Goal: Task Accomplishment & Management: Manage account settings

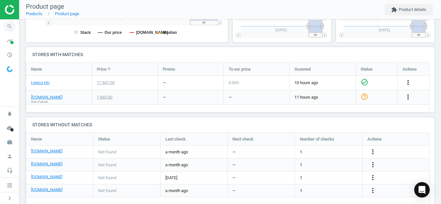
click at [9, 25] on icon "search" at bounding box center [10, 26] width 12 height 12
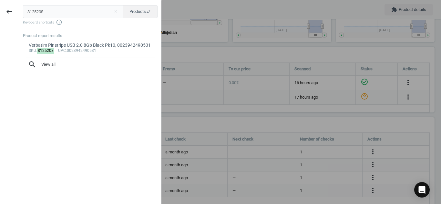
drag, startPoint x: 52, startPoint y: 8, endPoint x: 0, endPoint y: 24, distance: 54.6
click at [0, 24] on div "keyboard_backspace 8125208 close Products swap_horiz Keyboard shortcuts info_ou…" at bounding box center [80, 103] width 161 height 204
type input "7096974"
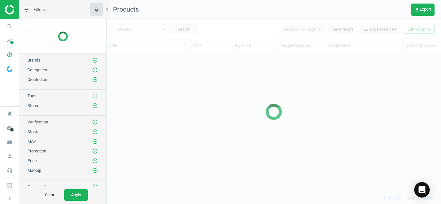
scroll to position [130, 329]
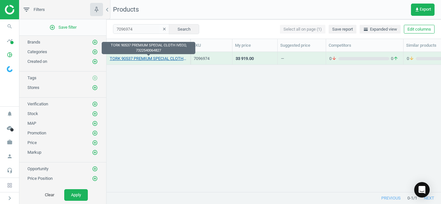
click at [141, 59] on link "TORK 90537 PREMIUM SPECIAL CLOTH IVECO, 7322540064827" at bounding box center [148, 59] width 77 height 6
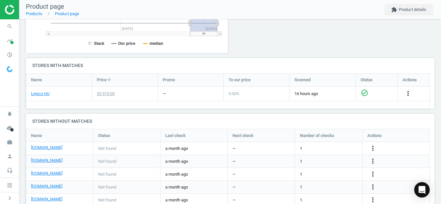
scroll to position [184, 0]
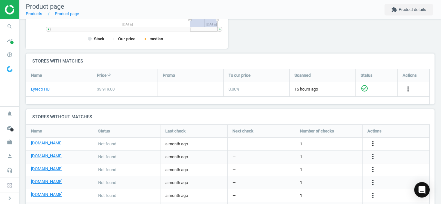
click at [370, 143] on icon "more_vert" at bounding box center [373, 144] width 8 height 8
click at [340, 146] on link "Edit URL/product option" at bounding box center [322, 144] width 88 height 10
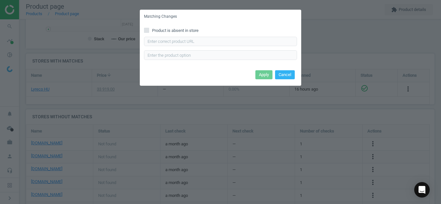
click at [144, 26] on div "Product is absent in store Enter correct product url" at bounding box center [220, 46] width 161 height 45
click at [146, 30] on input "Product is absent in store" at bounding box center [146, 30] width 4 height 4
checkbox input "true"
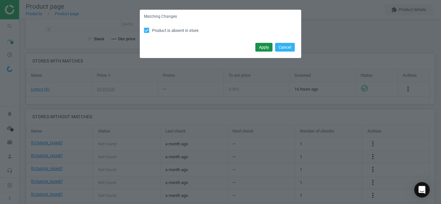
click at [262, 48] on button "Apply" at bounding box center [263, 47] width 17 height 9
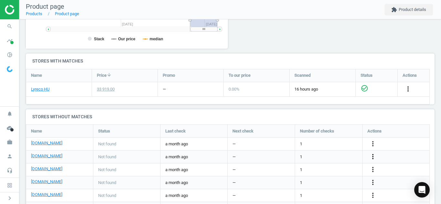
click at [374, 157] on icon "more_vert" at bounding box center [373, 157] width 8 height 8
click at [338, 154] on link "Edit URL/product option" at bounding box center [322, 157] width 88 height 10
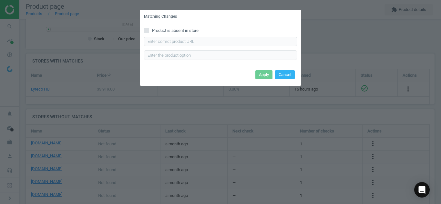
click at [149, 31] on label "Product is absent in store" at bounding box center [220, 31] width 153 height 6
click at [149, 31] on input "Product is absent in store" at bounding box center [146, 30] width 4 height 4
checkbox input "true"
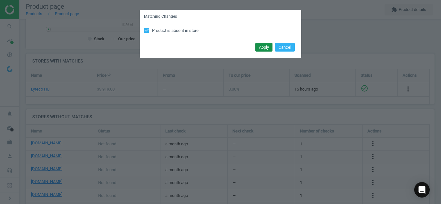
click at [259, 47] on button "Apply" at bounding box center [263, 47] width 17 height 9
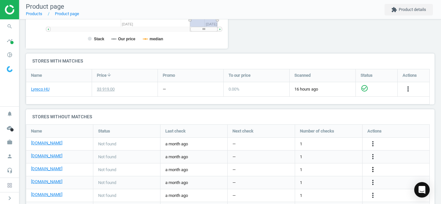
click at [372, 170] on icon "more_vert" at bounding box center [373, 170] width 8 height 8
click at [344, 173] on link "Edit URL/product option" at bounding box center [322, 170] width 88 height 10
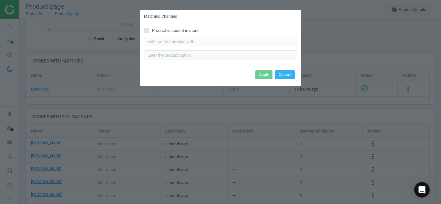
click at [147, 31] on input "Product is absent in store" at bounding box center [146, 30] width 4 height 4
checkbox input "true"
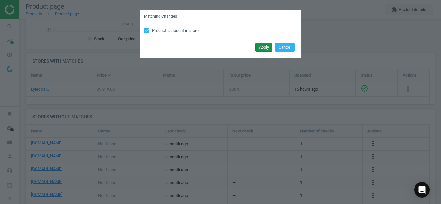
click at [260, 51] on button "Apply" at bounding box center [263, 47] width 17 height 9
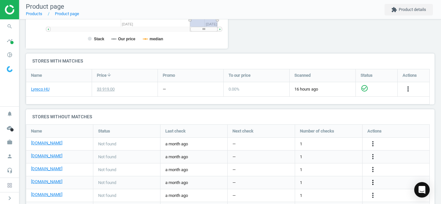
click at [369, 180] on icon "more_vert" at bounding box center [373, 183] width 8 height 8
click at [351, 184] on link "Edit URL/product option" at bounding box center [322, 183] width 88 height 10
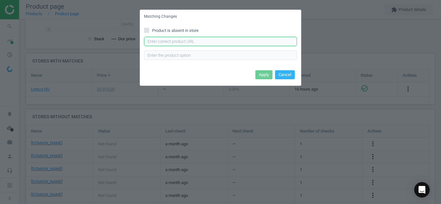
click at [234, 43] on input "text" at bounding box center [220, 42] width 153 height 10
paste input "[URL][DOMAIN_NAME][PERSON_NAME]"
type input "[URL][DOMAIN_NAME][PERSON_NAME]"
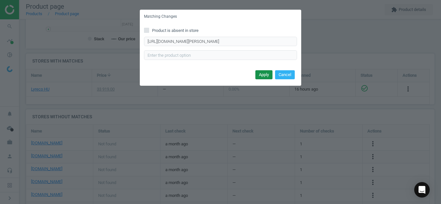
click at [257, 77] on button "Apply" at bounding box center [263, 74] width 17 height 9
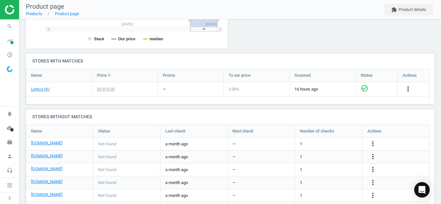
scroll to position [227, 0]
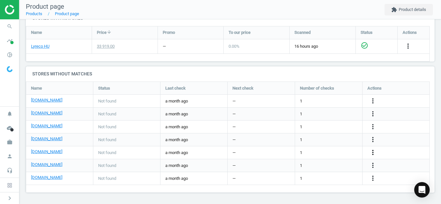
click at [373, 152] on icon "more_vert" at bounding box center [373, 153] width 8 height 8
click at [340, 153] on link "Edit URL/product option" at bounding box center [322, 153] width 88 height 10
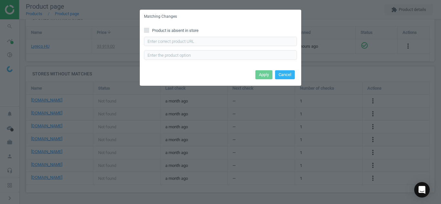
click at [149, 27] on div "Product is absent in store Enter correct product url" at bounding box center [220, 46] width 161 height 45
click at [147, 30] on input "Product is absent in store" at bounding box center [146, 30] width 4 height 4
checkbox input "true"
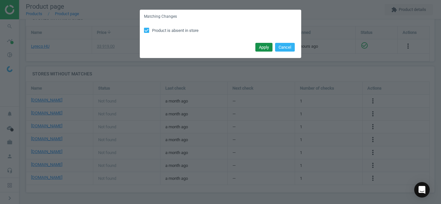
click at [257, 47] on button "Apply" at bounding box center [263, 47] width 17 height 9
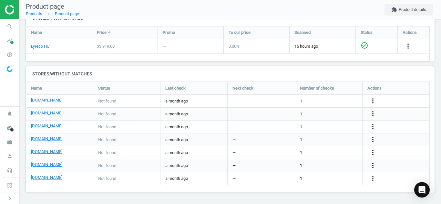
click at [372, 169] on icon "more_vert" at bounding box center [373, 166] width 8 height 8
click at [324, 167] on link "Edit URL/product option" at bounding box center [322, 166] width 88 height 10
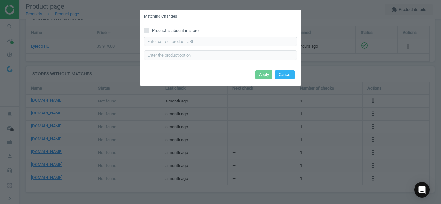
click at [146, 30] on input "Product is absent in store" at bounding box center [146, 30] width 4 height 4
checkbox input "true"
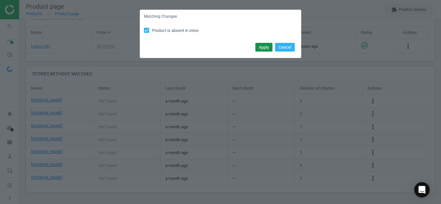
click at [269, 48] on button "Apply" at bounding box center [263, 47] width 17 height 9
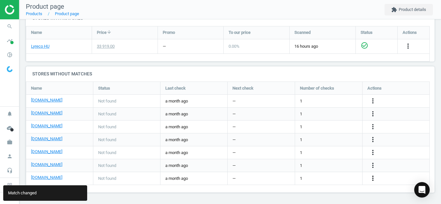
click at [374, 182] on icon "more_vert" at bounding box center [373, 178] width 8 height 8
click at [346, 181] on link "Edit URL/product option" at bounding box center [322, 179] width 88 height 10
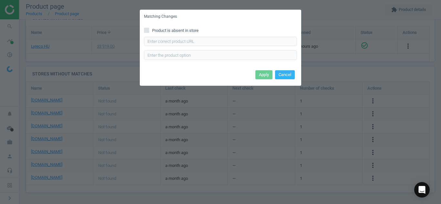
click at [146, 33] on span at bounding box center [146, 31] width 5 height 5
click at [146, 32] on input "Product is absent in store" at bounding box center [146, 30] width 4 height 4
checkbox input "true"
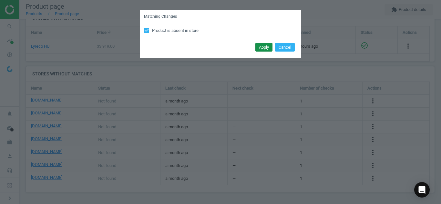
click at [258, 50] on button "Apply" at bounding box center [263, 47] width 17 height 9
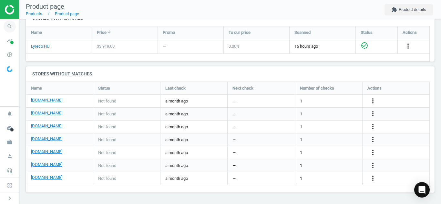
click at [5, 26] on icon "search" at bounding box center [10, 26] width 12 height 12
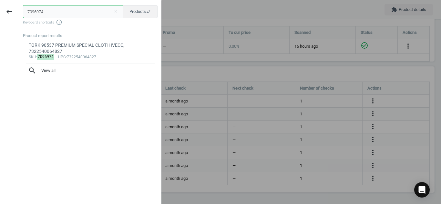
drag, startPoint x: 53, startPoint y: 15, endPoint x: 0, endPoint y: 33, distance: 55.5
click at [0, 33] on div "keyboard_backspace 7096974 close Products swap_horiz Keyboard shortcuts info_ou…" at bounding box center [80, 103] width 161 height 204
paste input "1897686"
type input "1897686"
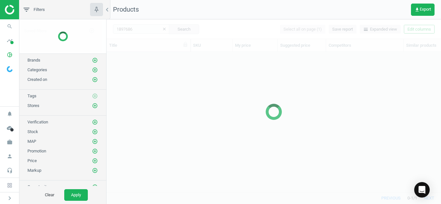
scroll to position [130, 329]
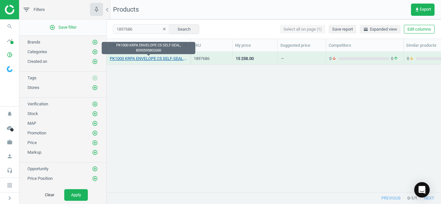
click at [141, 59] on link "PK1000 KRPA ENVELOPE C5 SELF-SEAL, 8595595802600" at bounding box center [148, 59] width 77 height 6
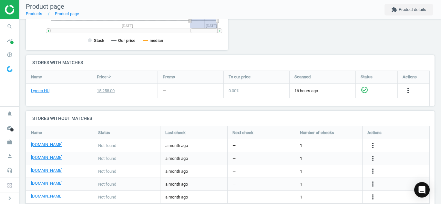
scroll to position [194, 0]
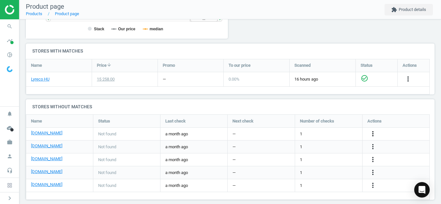
click at [372, 132] on icon "more_vert" at bounding box center [373, 134] width 8 height 8
click at [337, 133] on link "Edit URL/product option" at bounding box center [322, 134] width 88 height 10
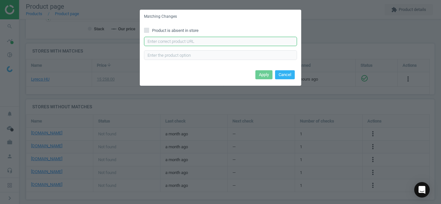
paste input "[URL][DOMAIN_NAME]"
click at [276, 38] on input "text" at bounding box center [220, 42] width 153 height 10
type input "[URL][DOMAIN_NAME]"
click at [260, 74] on button "Apply" at bounding box center [263, 74] width 17 height 9
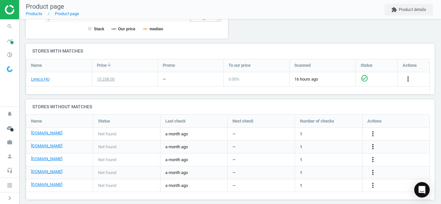
click at [372, 148] on icon "more_vert" at bounding box center [373, 147] width 8 height 8
click at [336, 146] on link "Edit URL/product option" at bounding box center [322, 147] width 88 height 10
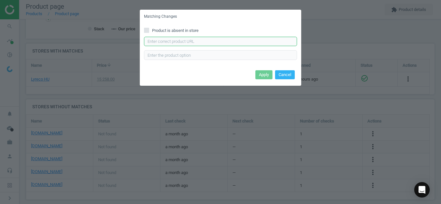
click at [265, 40] on input "text" at bounding box center [220, 42] width 153 height 10
paste input "[URL][DOMAIN_NAME]"
type input "[URL][DOMAIN_NAME]"
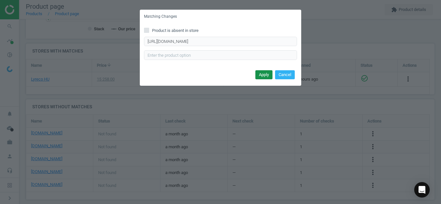
click at [262, 79] on button "Apply" at bounding box center [263, 74] width 17 height 9
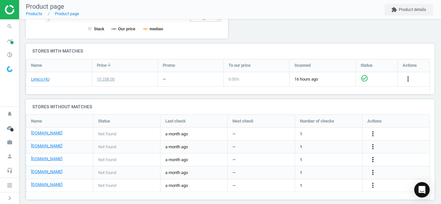
click at [371, 158] on icon "more_vert" at bounding box center [373, 160] width 8 height 8
click at [311, 156] on link "Edit URL/product option" at bounding box center [322, 160] width 88 height 10
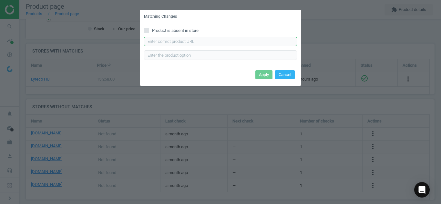
paste input "[URL][DOMAIN_NAME]"
click at [223, 38] on input "[URL][DOMAIN_NAME]" at bounding box center [220, 42] width 153 height 10
type input "[URL][DOMAIN_NAME]"
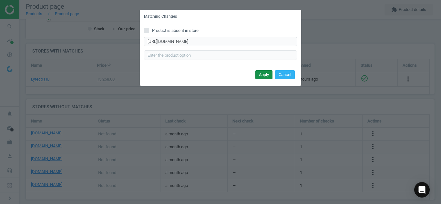
click at [259, 74] on button "Apply" at bounding box center [263, 74] width 17 height 9
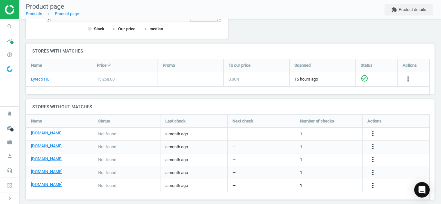
click at [374, 187] on icon "more_vert" at bounding box center [373, 186] width 8 height 8
click at [340, 186] on link "Edit URL/product option" at bounding box center [322, 186] width 88 height 10
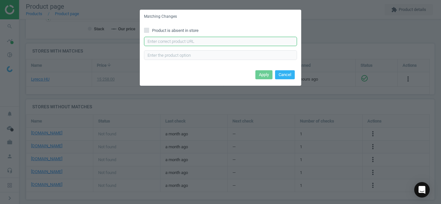
click at [259, 43] on input "text" at bounding box center [220, 42] width 153 height 10
paste input "[URL][DOMAIN_NAME]"
type input "[URL][DOMAIN_NAME]"
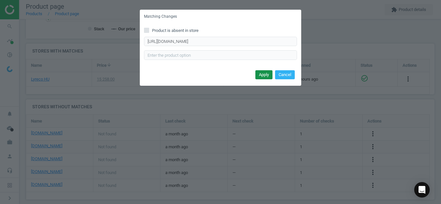
click at [259, 73] on button "Apply" at bounding box center [263, 74] width 17 height 9
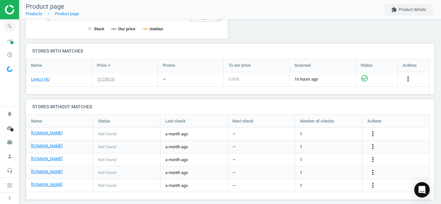
click at [10, 25] on icon "search" at bounding box center [10, 26] width 12 height 12
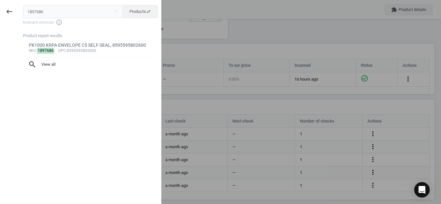
drag, startPoint x: 51, startPoint y: 12, endPoint x: 0, endPoint y: 13, distance: 51.3
click at [0, 13] on div "keyboard_backspace 1897686 close Products swap_horiz Keyboard shortcuts info_ou…" at bounding box center [80, 103] width 161 height 204
type input "7430104"
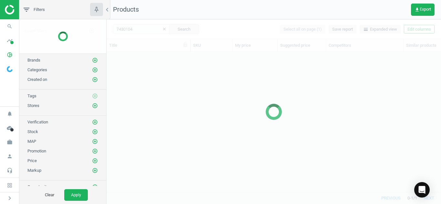
scroll to position [130, 329]
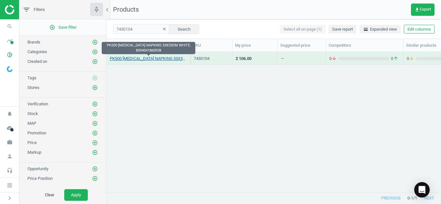
click at [154, 57] on link "PK500 [MEDICAL_DATA] NAPKINS 33X33CM WHITE, 8594041860928" at bounding box center [148, 59] width 77 height 6
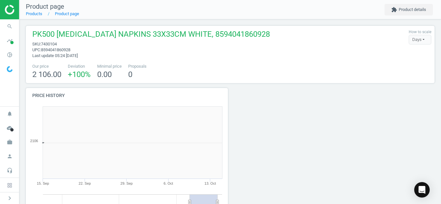
scroll to position [108, 413]
drag, startPoint x: 435, startPoint y: 67, endPoint x: 440, endPoint y: 76, distance: 10.7
click at [440, 76] on div "PK500 [MEDICAL_DATA] NAPKINS 33X33CM WHITE, 8594041860928 sku : 7430104 upc : 8…" at bounding box center [229, 111] width 421 height 185
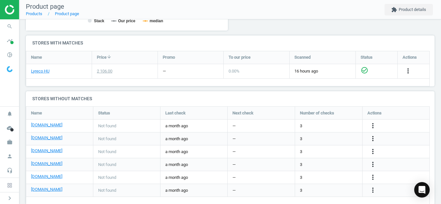
scroll to position [198, 0]
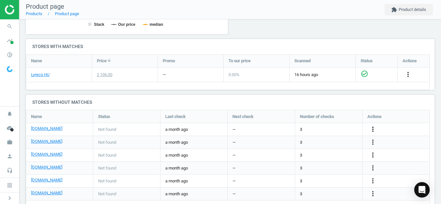
click at [370, 130] on icon "more_vert" at bounding box center [373, 129] width 8 height 8
click at [339, 129] on link "Edit URL/product option" at bounding box center [322, 129] width 88 height 10
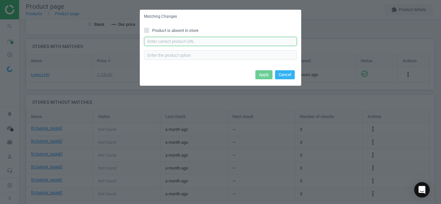
click at [267, 44] on input "text" at bounding box center [220, 42] width 153 height 10
paste input "[URL][DOMAIN_NAME]"
type input "[URL][DOMAIN_NAME]"
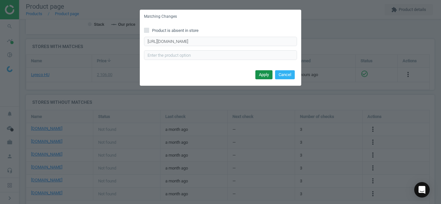
click at [261, 76] on button "Apply" at bounding box center [263, 74] width 17 height 9
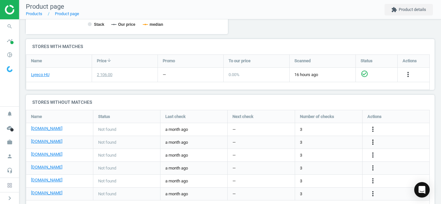
click at [375, 142] on icon "more_vert" at bounding box center [373, 142] width 8 height 8
click at [337, 142] on link "Edit URL/product option" at bounding box center [322, 142] width 88 height 10
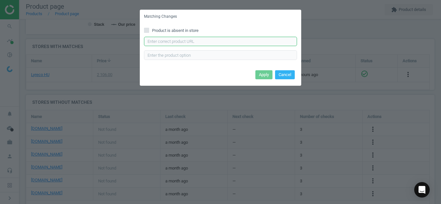
click at [257, 43] on input "text" at bounding box center [220, 42] width 153 height 10
paste input "[URL][DOMAIN_NAME]"
type input "[URL][DOMAIN_NAME]"
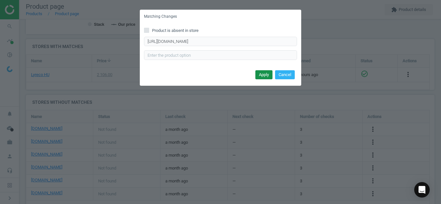
click at [260, 73] on button "Apply" at bounding box center [263, 74] width 17 height 9
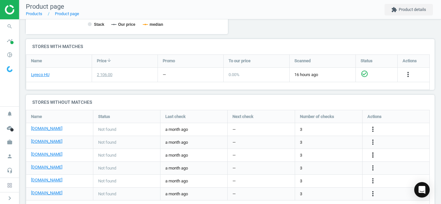
click at [373, 159] on icon "more_vert" at bounding box center [373, 155] width 8 height 8
click at [327, 155] on link "Edit URL/product option" at bounding box center [322, 155] width 88 height 10
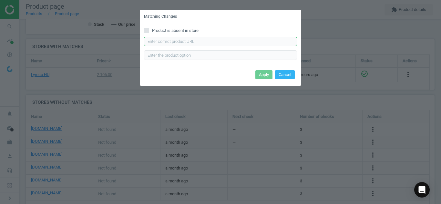
paste input "[URL][DOMAIN_NAME]"
click at [254, 41] on input "[URL][DOMAIN_NAME]" at bounding box center [220, 42] width 153 height 10
type input "[URL][DOMAIN_NAME]"
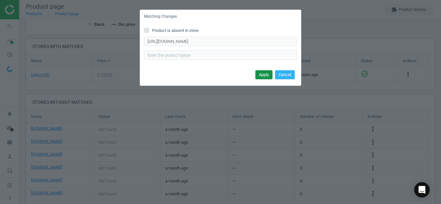
click at [260, 74] on button "Apply" at bounding box center [263, 74] width 17 height 9
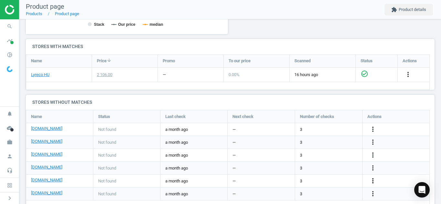
click at [373, 183] on icon "more_vert" at bounding box center [373, 181] width 8 height 8
click at [323, 183] on link "Edit URL/product option" at bounding box center [322, 181] width 88 height 10
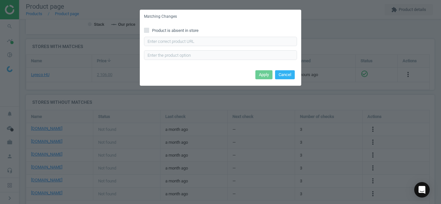
click at [149, 33] on span at bounding box center [146, 31] width 5 height 5
click at [149, 32] on input "Product is absent in store" at bounding box center [146, 30] width 4 height 4
checkbox input "true"
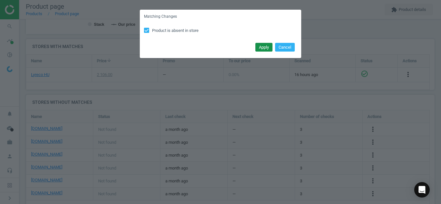
click at [260, 51] on button "Apply" at bounding box center [263, 47] width 17 height 9
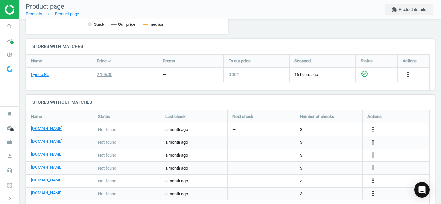
click at [375, 193] on icon "more_vert" at bounding box center [373, 194] width 8 height 8
click at [340, 190] on link "Edit URL/product option" at bounding box center [322, 189] width 88 height 10
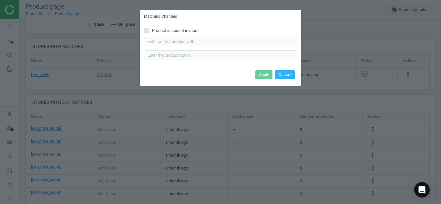
click at [148, 32] on input "Product is absent in store" at bounding box center [146, 30] width 4 height 4
checkbox input "true"
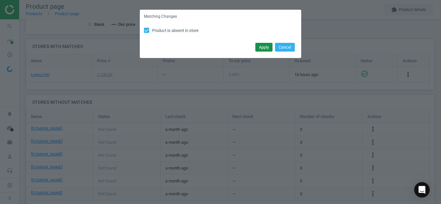
click at [257, 49] on button "Apply" at bounding box center [263, 47] width 17 height 9
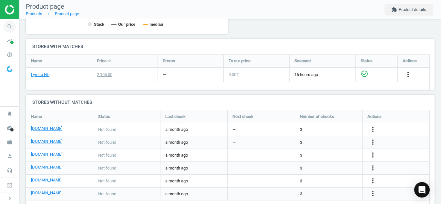
click at [11, 23] on icon "search" at bounding box center [10, 26] width 12 height 12
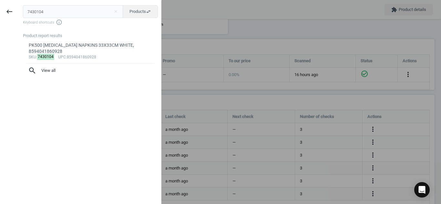
drag, startPoint x: 68, startPoint y: 15, endPoint x: 0, endPoint y: 5, distance: 68.6
click at [0, 5] on div "keyboard_backspace 7430104 close Products swap_horiz Keyboard shortcuts info_ou…" at bounding box center [80, 103] width 161 height 204
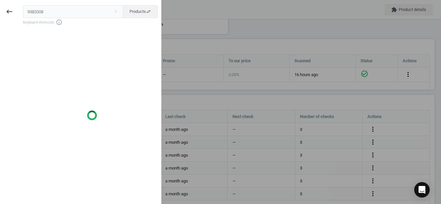
type input "9382008"
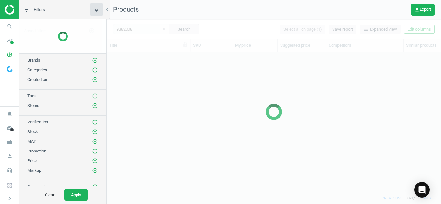
scroll to position [130, 329]
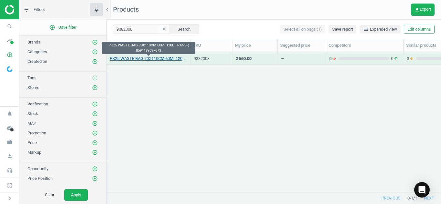
click at [124, 59] on link "PK25 WASTE BAG 70X110CM 60MI 120L TRANSP, 8591199697673" at bounding box center [148, 59] width 77 height 6
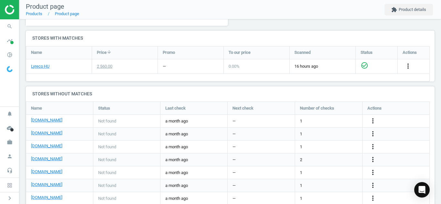
scroll to position [227, 0]
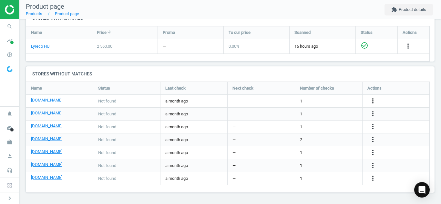
click at [374, 102] on icon "more_vert" at bounding box center [373, 101] width 8 height 8
click at [348, 102] on link "Edit URL/product option" at bounding box center [322, 101] width 88 height 10
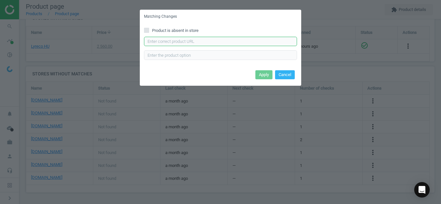
click at [262, 37] on input "text" at bounding box center [220, 42] width 153 height 10
paste input "szemeteszsák"
type input "szemeteszsák"
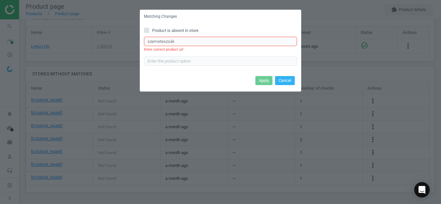
drag, startPoint x: 188, startPoint y: 43, endPoint x: 100, endPoint y: 46, distance: 87.8
click at [100, 46] on div "Matching Changes Product is absent in store szemeteszsák Enter correct product …" at bounding box center [220, 102] width 441 height 204
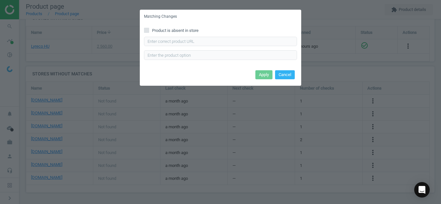
click at [144, 30] on input "Product is absent in store" at bounding box center [146, 30] width 4 height 4
checkbox input "true"
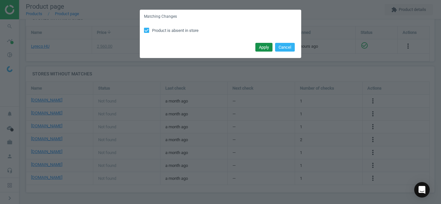
click at [263, 47] on button "Apply" at bounding box center [263, 47] width 17 height 9
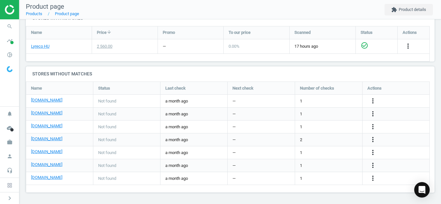
click at [370, 109] on div "more_vert" at bounding box center [395, 114] width 67 height 13
click at [373, 114] on icon "more_vert" at bounding box center [373, 114] width 8 height 8
click at [330, 113] on link "Edit URL/product option" at bounding box center [322, 114] width 88 height 10
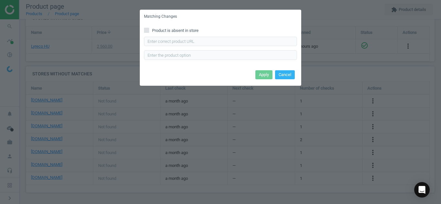
click at [286, 36] on div "Product is absent in store Enter correct product url" at bounding box center [220, 46] width 161 height 45
paste input "[URL][DOMAIN_NAME][PERSON_NAME]"
click at [269, 38] on input "text" at bounding box center [220, 42] width 153 height 10
type input "[URL][DOMAIN_NAME][PERSON_NAME]"
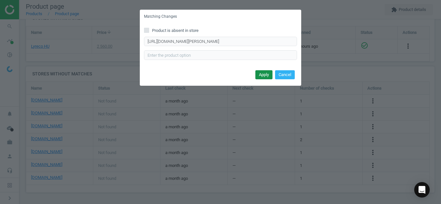
scroll to position [0, 0]
click at [263, 74] on button "Apply" at bounding box center [263, 74] width 17 height 9
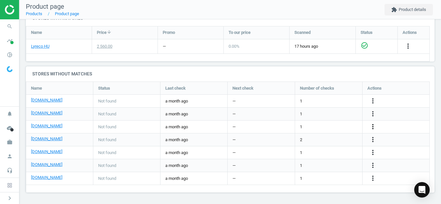
click at [373, 124] on icon "more_vert" at bounding box center [373, 127] width 8 height 8
click at [316, 127] on link "Edit URL/product option" at bounding box center [322, 127] width 88 height 10
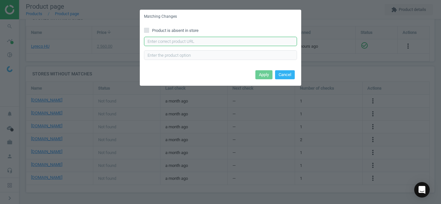
paste input "[URL][DOMAIN_NAME]"
click at [246, 40] on input "text" at bounding box center [220, 42] width 153 height 10
type input "[URL][DOMAIN_NAME]"
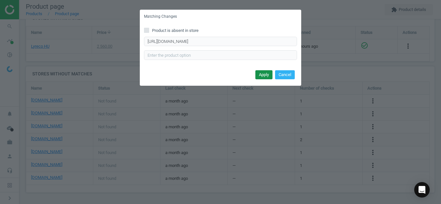
click at [260, 77] on button "Apply" at bounding box center [263, 74] width 17 height 9
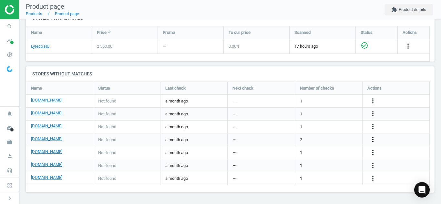
click at [370, 141] on icon "more_vert" at bounding box center [373, 140] width 8 height 8
click at [341, 138] on link "Edit URL/product option" at bounding box center [322, 140] width 88 height 10
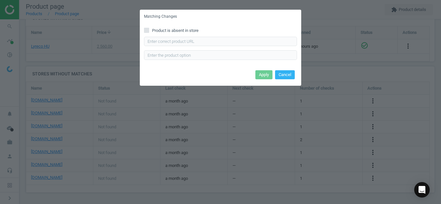
click at [148, 31] on input "Product is absent in store" at bounding box center [146, 30] width 4 height 4
checkbox input "true"
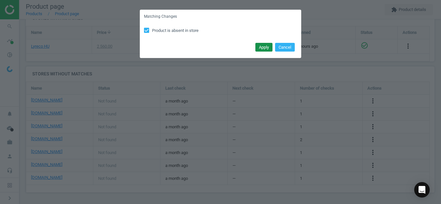
click at [259, 51] on button "Apply" at bounding box center [263, 47] width 17 height 9
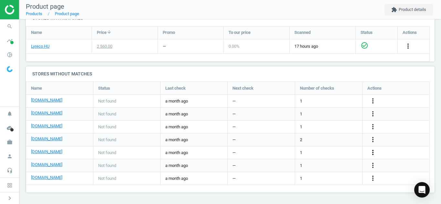
click at [372, 149] on icon "more_vert" at bounding box center [373, 153] width 8 height 8
click at [327, 152] on link "Edit URL/product option" at bounding box center [322, 153] width 88 height 10
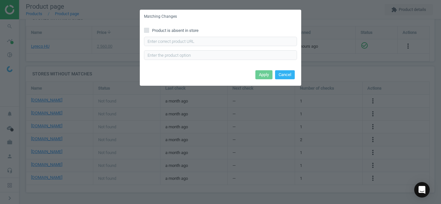
click at [146, 27] on div "Product is absent in store Enter correct product url" at bounding box center [220, 46] width 161 height 45
click at [146, 31] on input "Product is absent in store" at bounding box center [146, 30] width 4 height 4
checkbox input "true"
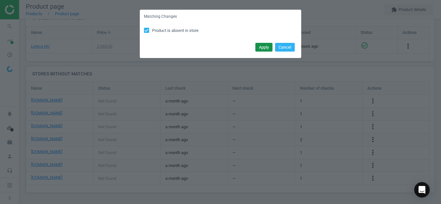
click at [257, 46] on button "Apply" at bounding box center [263, 47] width 17 height 9
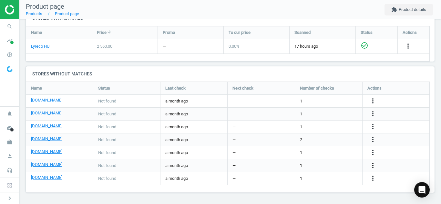
click at [372, 164] on icon "more_vert" at bounding box center [373, 166] width 8 height 8
click at [352, 166] on link "Edit URL/product option" at bounding box center [322, 166] width 88 height 10
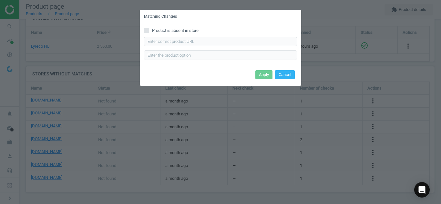
click at [148, 30] on input "Product is absent in store" at bounding box center [146, 30] width 4 height 4
checkbox input "true"
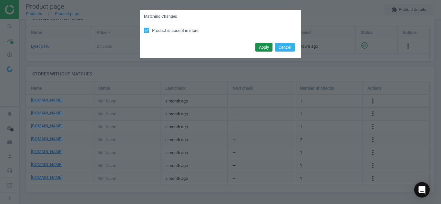
click at [259, 45] on button "Apply" at bounding box center [263, 47] width 17 height 9
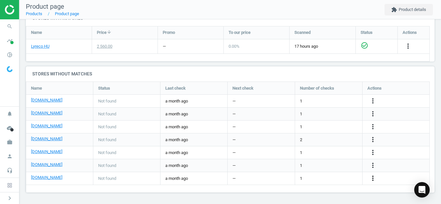
click at [373, 177] on icon "more_vert" at bounding box center [373, 178] width 8 height 8
click at [341, 178] on link "Edit URL/product option" at bounding box center [322, 179] width 88 height 10
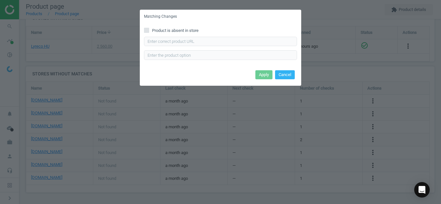
click at [146, 26] on div "Product is absent in store Enter correct product url" at bounding box center [220, 46] width 161 height 45
click at [146, 30] on input "Product is absent in store" at bounding box center [146, 30] width 4 height 4
checkbox input "true"
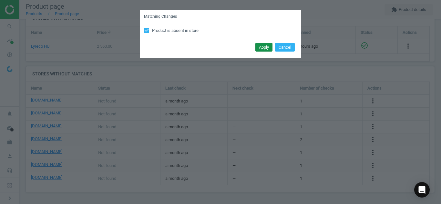
click at [263, 46] on button "Apply" at bounding box center [263, 47] width 17 height 9
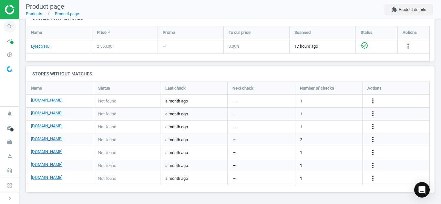
click at [10, 24] on icon "search" at bounding box center [10, 26] width 12 height 12
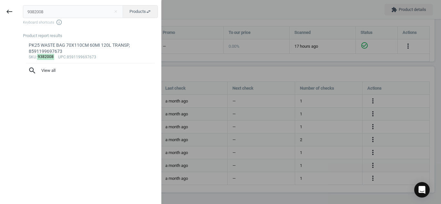
drag, startPoint x: 50, startPoint y: 14, endPoint x: 0, endPoint y: 6, distance: 50.4
click at [0, 6] on div "keyboard_backspace 9382008 close Products swap_horiz Keyboard shortcuts info_ou…" at bounding box center [80, 103] width 161 height 204
type input "6552848"
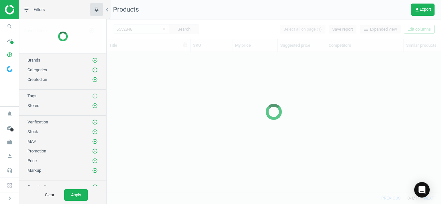
scroll to position [130, 329]
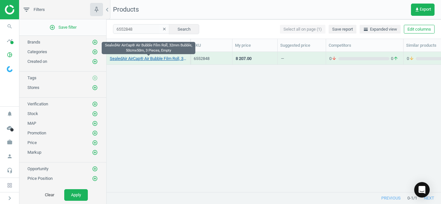
click at [146, 60] on link "SealedAir AirCap® Air Bubble Film Roll, 32mm Bubble, 50cmx50m, 3 Pieces, Empty" at bounding box center [148, 59] width 77 height 6
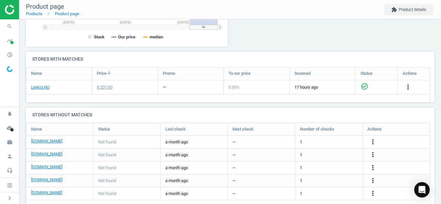
scroll to position [201, 0]
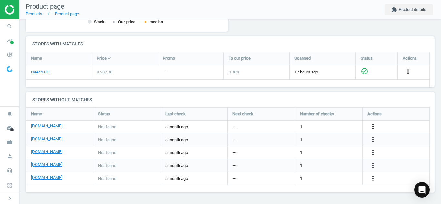
click at [371, 127] on icon "more_vert" at bounding box center [373, 127] width 8 height 8
click at [335, 128] on link "Edit URL/product option" at bounding box center [322, 127] width 88 height 10
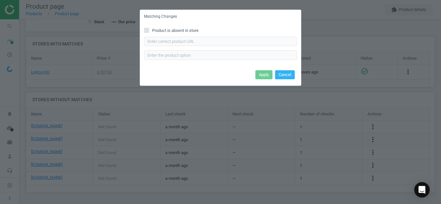
click at [148, 34] on div "Product is absent in store Enter correct product url" at bounding box center [220, 46] width 161 height 45
click at [146, 30] on input "Product is absent in store" at bounding box center [146, 30] width 4 height 4
checkbox input "true"
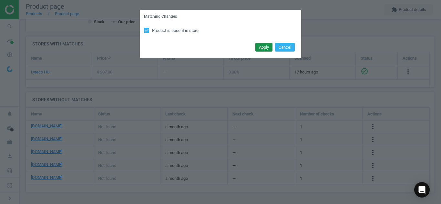
click at [259, 49] on button "Apply" at bounding box center [263, 47] width 17 height 9
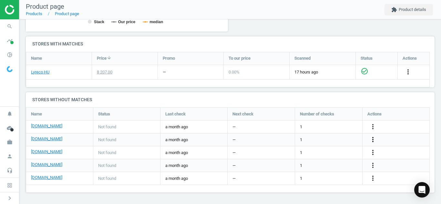
click at [371, 141] on icon "more_vert" at bounding box center [373, 140] width 8 height 8
click at [322, 137] on link "Edit URL/product option" at bounding box center [322, 140] width 88 height 10
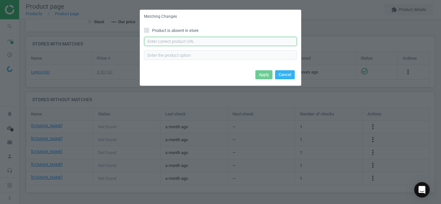
click at [263, 44] on input "text" at bounding box center [220, 42] width 153 height 10
paste input "[URL][DOMAIN_NAME]"
type input "[URL][DOMAIN_NAME]"
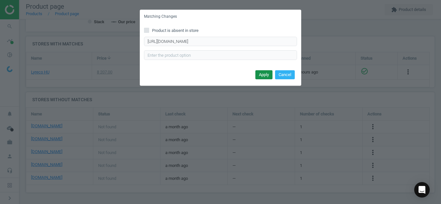
click at [260, 76] on button "Apply" at bounding box center [263, 74] width 17 height 9
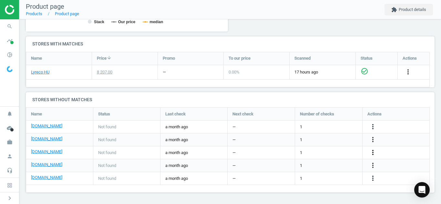
click at [373, 151] on icon "more_vert" at bounding box center [373, 153] width 8 height 8
click at [334, 154] on link "Edit URL/product option" at bounding box center [322, 153] width 88 height 10
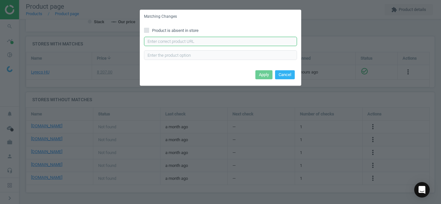
click at [265, 46] on input "text" at bounding box center [220, 42] width 153 height 10
paste input "[URL][DOMAIN_NAME]"
type input "[URL][DOMAIN_NAME]"
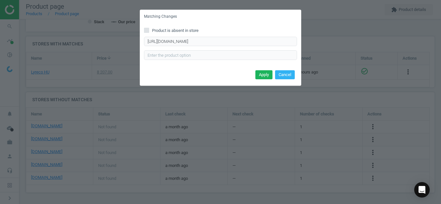
click at [257, 79] on div "Apply Cancel" at bounding box center [220, 76] width 161 height 17
click at [262, 76] on button "Apply" at bounding box center [263, 74] width 17 height 9
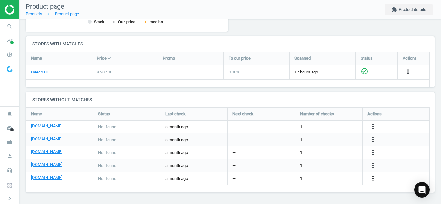
click at [372, 178] on icon "more_vert" at bounding box center [373, 178] width 8 height 8
click at [347, 179] on link "Edit URL/product option" at bounding box center [322, 179] width 88 height 10
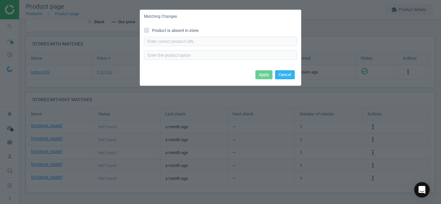
click at [149, 31] on icon at bounding box center [146, 30] width 5 height 5
click at [149, 31] on input "Product is absent in store" at bounding box center [146, 30] width 4 height 4
checkbox input "true"
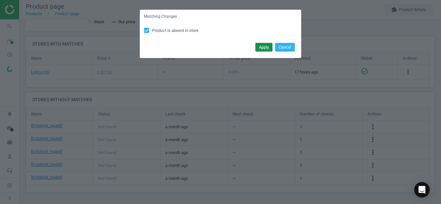
click at [265, 50] on button "Apply" at bounding box center [263, 47] width 17 height 9
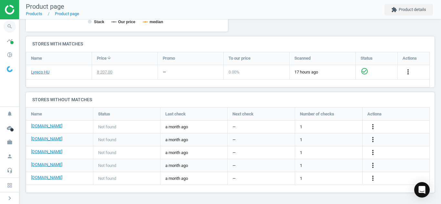
click at [6, 26] on icon "search" at bounding box center [10, 26] width 12 height 12
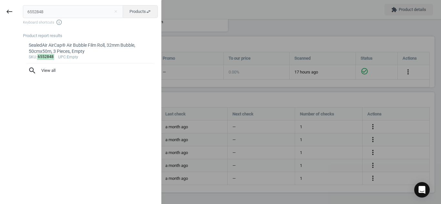
drag, startPoint x: 61, startPoint y: 10, endPoint x: 0, endPoint y: 17, distance: 61.0
click at [0, 17] on div "keyboard_backspace 6552848 close Products swap_horiz Keyboard shortcuts info_ou…" at bounding box center [80, 103] width 161 height 204
type input "11056473"
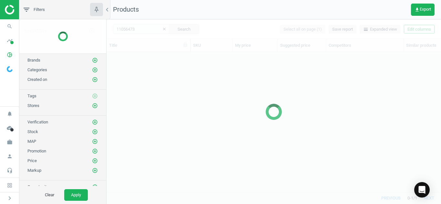
scroll to position [130, 329]
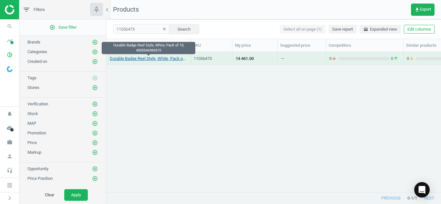
click at [129, 60] on link "Durable Badge Reel Style, White, Pack of 10, 4005546984575" at bounding box center [148, 59] width 77 height 6
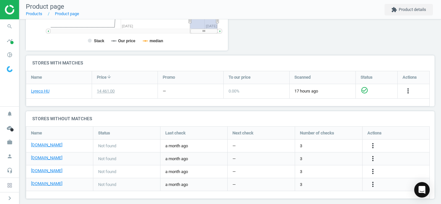
scroll to position [188, 0]
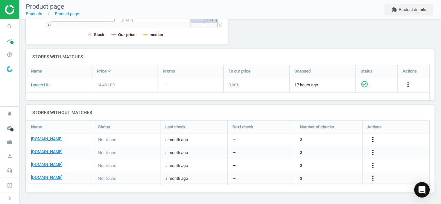
click at [370, 141] on icon "more_vert" at bounding box center [373, 140] width 8 height 8
click at [349, 135] on link "Edit URL/product option" at bounding box center [322, 140] width 88 height 10
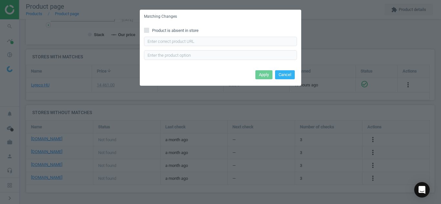
click at [269, 36] on div "Product is absent in store Enter correct product url" at bounding box center [220, 46] width 161 height 45
paste input "[URL][DOMAIN_NAME]"
click at [263, 41] on input "[URL][DOMAIN_NAME]" at bounding box center [220, 42] width 153 height 10
type input "[URL][DOMAIN_NAME]"
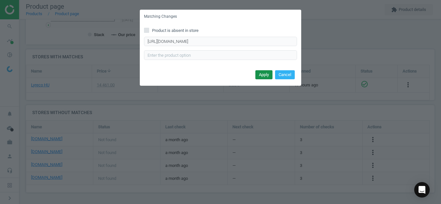
scroll to position [0, 0]
click at [263, 75] on button "Apply" at bounding box center [263, 74] width 17 height 9
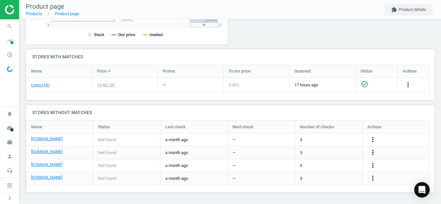
click at [372, 156] on icon "more_vert" at bounding box center [373, 153] width 8 height 8
click at [329, 155] on link "Edit URL/product option" at bounding box center [322, 153] width 88 height 10
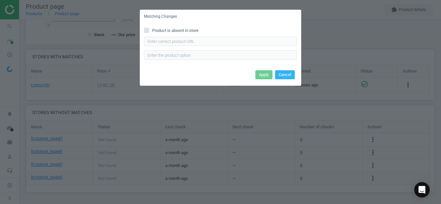
click at [145, 29] on input "Product is absent in store" at bounding box center [146, 30] width 4 height 4
checkbox input "true"
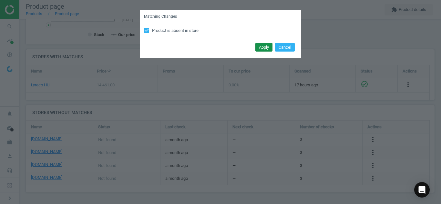
click at [259, 46] on button "Apply" at bounding box center [263, 47] width 17 height 9
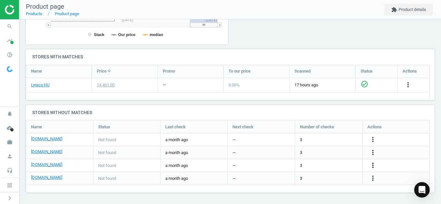
click at [373, 167] on icon "more_vert" at bounding box center [373, 166] width 8 height 8
click at [331, 165] on link "Edit URL/product option" at bounding box center [322, 166] width 88 height 10
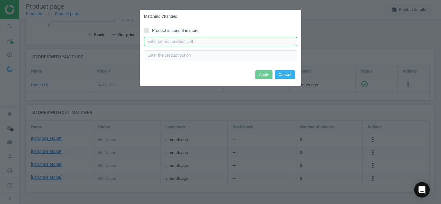
paste input "[URL][DOMAIN_NAME]"
click at [221, 42] on input "text" at bounding box center [220, 42] width 153 height 10
type input "[URL][DOMAIN_NAME]"
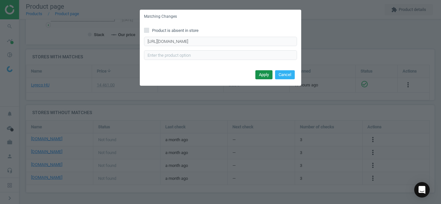
click at [259, 74] on button "Apply" at bounding box center [263, 74] width 17 height 9
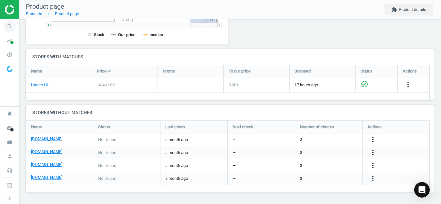
click at [8, 28] on icon "search" at bounding box center [10, 26] width 12 height 12
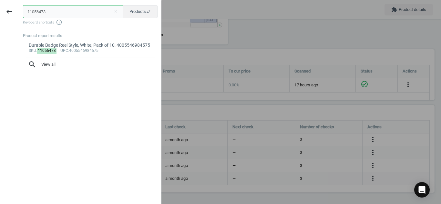
drag, startPoint x: 51, startPoint y: 12, endPoint x: 0, endPoint y: 19, distance: 51.9
click at [0, 19] on div "keyboard_backspace 11056473 close Products swap_horiz Keyboard shortcuts info_o…" at bounding box center [80, 103] width 161 height 204
paste input "6542434"
type input "6542434"
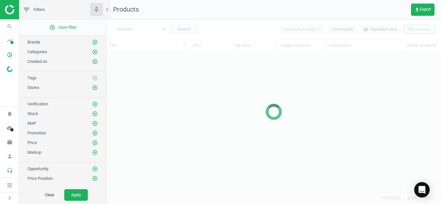
scroll to position [130, 329]
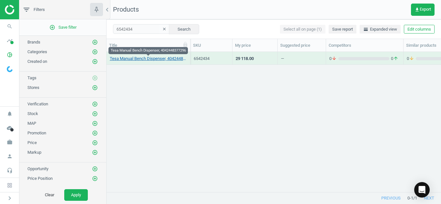
click at [164, 57] on link "Tesa Manual Bench Dispenser, 4042448377296" at bounding box center [148, 59] width 77 height 6
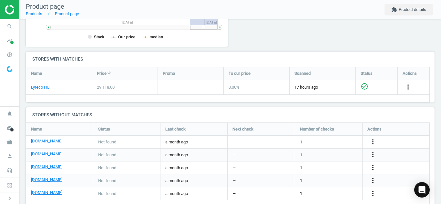
scroll to position [201, 0]
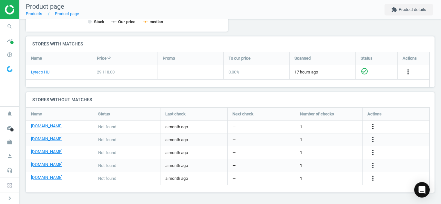
click at [373, 126] on icon "more_vert" at bounding box center [373, 127] width 8 height 8
click at [346, 126] on link "Edit URL/product option" at bounding box center [322, 127] width 88 height 10
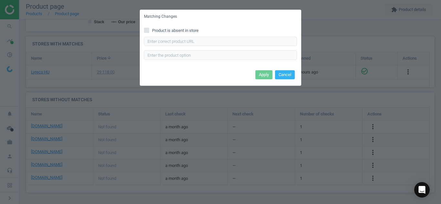
click at [148, 29] on input "Product is absent in store" at bounding box center [146, 30] width 4 height 4
checkbox input "true"
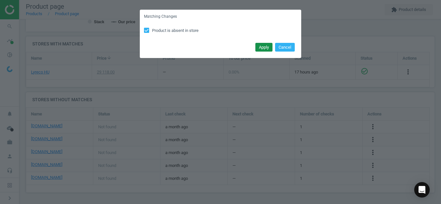
click at [255, 45] on button "Apply" at bounding box center [263, 47] width 17 height 9
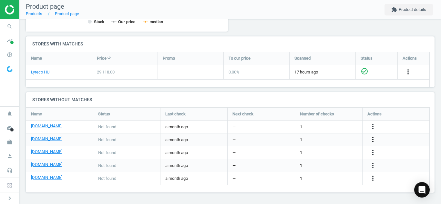
click at [372, 142] on icon "more_vert" at bounding box center [373, 140] width 8 height 8
click at [296, 142] on link "Edit URL/product option" at bounding box center [322, 140] width 88 height 10
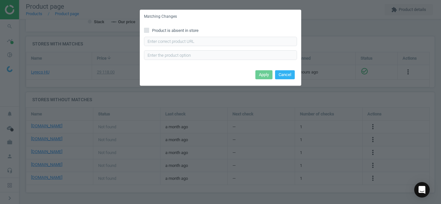
click at [147, 31] on input "Product is absent in store" at bounding box center [146, 30] width 4 height 4
checkbox input "true"
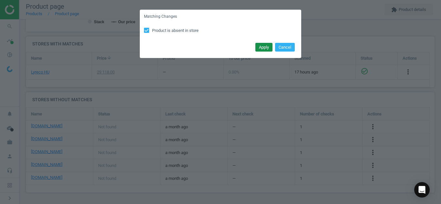
click at [267, 45] on button "Apply" at bounding box center [263, 47] width 17 height 9
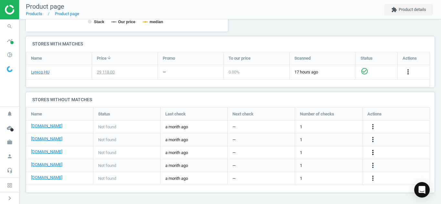
click at [373, 151] on icon "more_vert" at bounding box center [373, 153] width 8 height 8
click at [298, 152] on link "Edit URL/product option" at bounding box center [322, 153] width 88 height 10
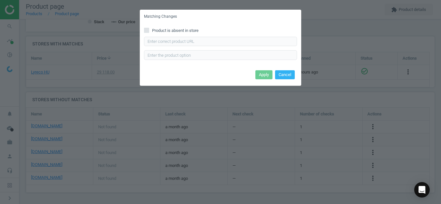
click at [149, 29] on icon at bounding box center [146, 30] width 5 height 5
click at [149, 29] on input "Product is absent in store" at bounding box center [146, 30] width 4 height 4
checkbox input "true"
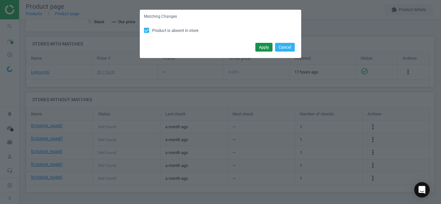
click at [258, 47] on button "Apply" at bounding box center [263, 47] width 17 height 9
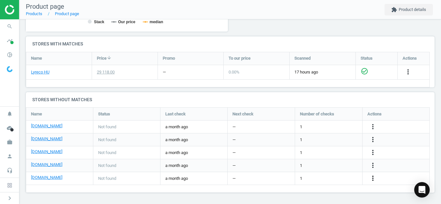
click at [374, 175] on icon "more_vert" at bounding box center [373, 178] width 8 height 8
click at [314, 178] on link "Edit URL/product option" at bounding box center [322, 179] width 88 height 10
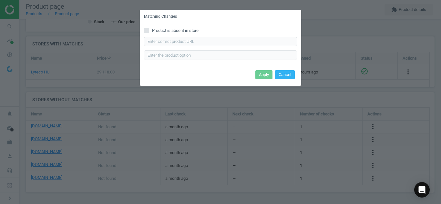
click at [145, 35] on div "Product is absent in store Enter correct product url" at bounding box center [220, 46] width 161 height 45
click at [147, 32] on input "Product is absent in store" at bounding box center [146, 30] width 4 height 4
checkbox input "true"
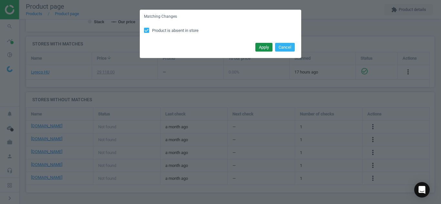
click at [263, 46] on button "Apply" at bounding box center [263, 47] width 17 height 9
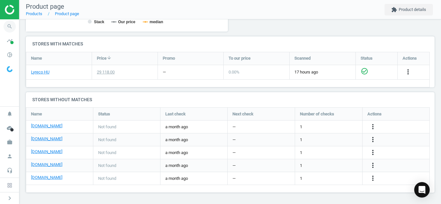
click at [9, 27] on icon "search" at bounding box center [10, 26] width 12 height 12
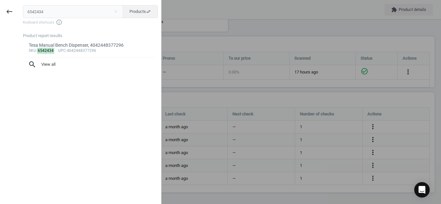
drag, startPoint x: 81, startPoint y: 12, endPoint x: 0, endPoint y: 21, distance: 81.1
click at [0, 21] on div "keyboard_backspace 6542434 close Products swap_horiz Keyboard shortcuts info_ou…" at bounding box center [80, 103] width 161 height 204
type input "5098705"
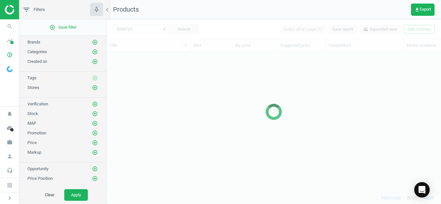
scroll to position [130, 329]
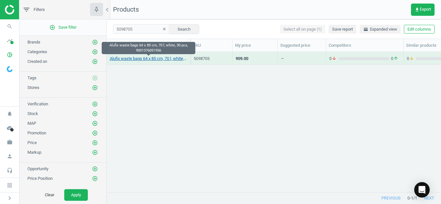
click at [143, 59] on link "Alufix waste bags 64 x 85 cm, 70 l, white, 30 pcs, 9001376051956" at bounding box center [148, 59] width 77 height 6
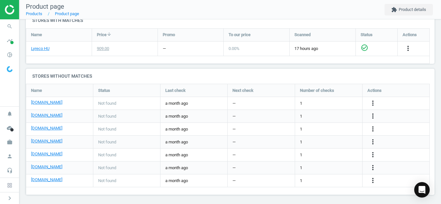
scroll to position [227, 0]
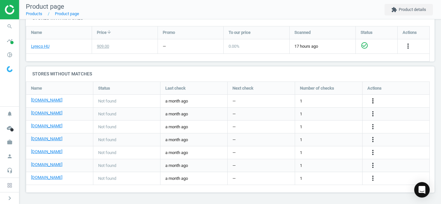
click at [372, 97] on icon "more_vert" at bounding box center [373, 101] width 8 height 8
click at [333, 97] on link "Edit URL/product option" at bounding box center [322, 101] width 88 height 10
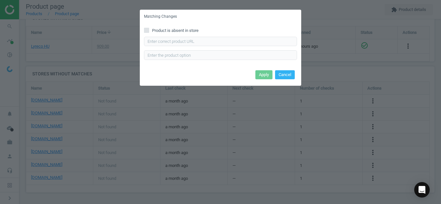
click at [147, 32] on input "Product is absent in store" at bounding box center [146, 30] width 4 height 4
checkbox input "true"
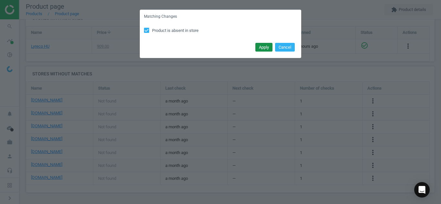
click at [262, 49] on button "Apply" at bounding box center [263, 47] width 17 height 9
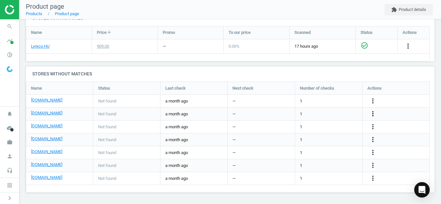
click at [372, 111] on icon "more_vert" at bounding box center [373, 114] width 8 height 8
click at [326, 110] on link "Edit URL/product option" at bounding box center [322, 114] width 88 height 10
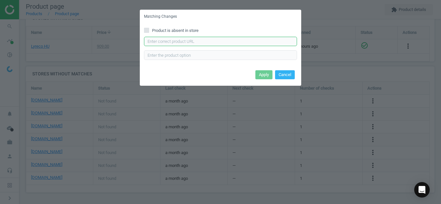
paste input "[URL][DOMAIN_NAME][PERSON_NAME]"
click at [244, 37] on input "text" at bounding box center [220, 42] width 153 height 10
type input "[URL][DOMAIN_NAME][PERSON_NAME]"
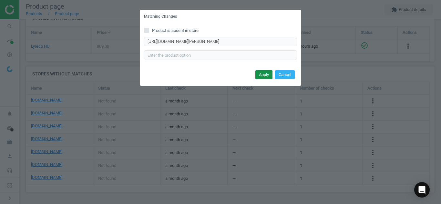
click at [260, 73] on button "Apply" at bounding box center [263, 74] width 17 height 9
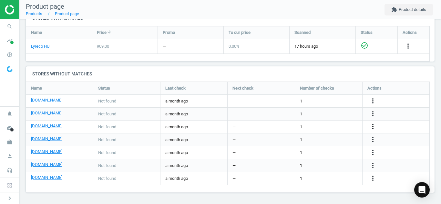
click at [373, 128] on icon "more_vert" at bounding box center [373, 127] width 8 height 8
click at [314, 129] on link "Edit URL/product option" at bounding box center [322, 127] width 88 height 10
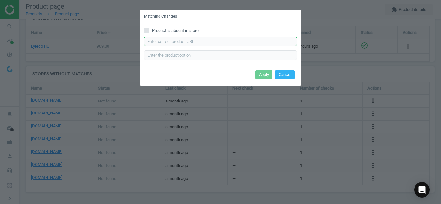
paste input "[URL][DOMAIN_NAME]"
click at [224, 39] on input "text" at bounding box center [220, 42] width 153 height 10
type input "[URL][DOMAIN_NAME]"
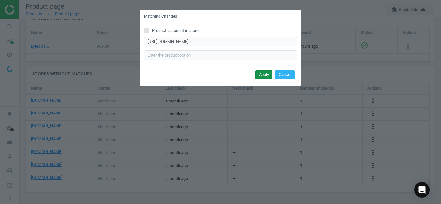
click at [263, 73] on button "Apply" at bounding box center [263, 74] width 17 height 9
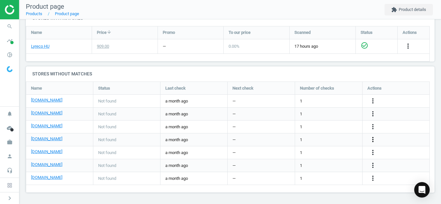
click at [373, 142] on icon "more_vert" at bounding box center [373, 140] width 8 height 8
click at [333, 139] on link "Edit URL/product option" at bounding box center [322, 140] width 88 height 10
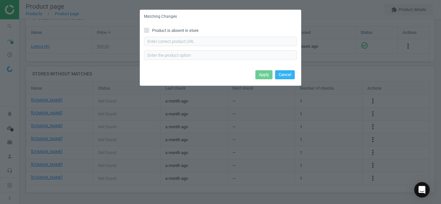
click at [146, 29] on input "Product is absent in store" at bounding box center [146, 30] width 4 height 4
checkbox input "true"
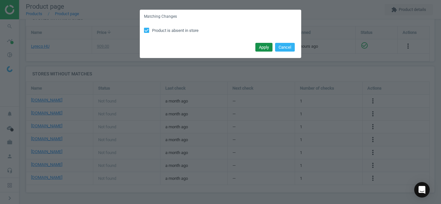
click at [264, 48] on button "Apply" at bounding box center [263, 47] width 17 height 9
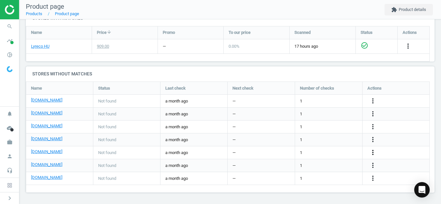
click at [376, 154] on icon "more_vert" at bounding box center [373, 153] width 8 height 8
click at [327, 153] on link "Edit URL/product option" at bounding box center [322, 153] width 88 height 10
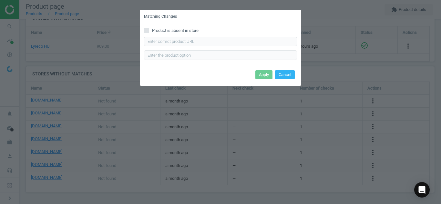
click at [146, 32] on input "Product is absent in store" at bounding box center [146, 30] width 4 height 4
checkbox input "true"
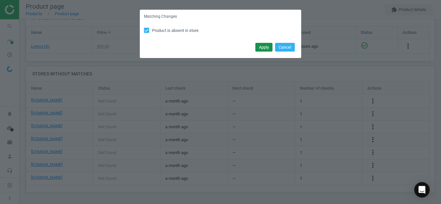
click at [257, 46] on button "Apply" at bounding box center [263, 47] width 17 height 9
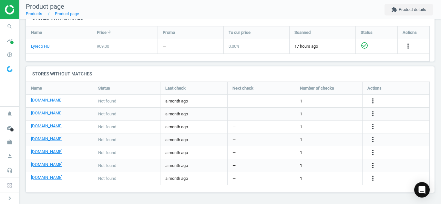
click at [373, 163] on icon "more_vert" at bounding box center [373, 166] width 8 height 8
click at [331, 161] on link "Edit URL/product option" at bounding box center [322, 166] width 88 height 10
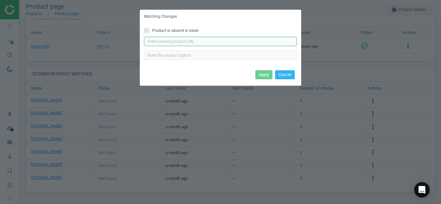
click at [235, 37] on input "text" at bounding box center [220, 42] width 153 height 10
paste input "[URL][DOMAIN_NAME]"
type input "[URL][DOMAIN_NAME]"
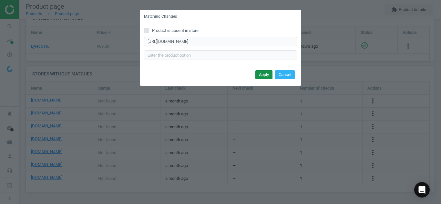
click at [256, 73] on button "Apply" at bounding box center [263, 74] width 17 height 9
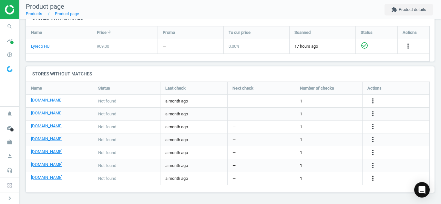
click at [374, 175] on icon "more_vert" at bounding box center [373, 178] width 8 height 8
click at [342, 175] on link "Edit URL/product option" at bounding box center [322, 179] width 88 height 10
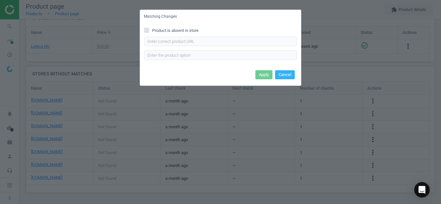
click at [144, 34] on div "Product is absent in store Enter correct product url" at bounding box center [220, 46] width 161 height 45
click at [146, 31] on input "Product is absent in store" at bounding box center [146, 30] width 4 height 4
checkbox input "true"
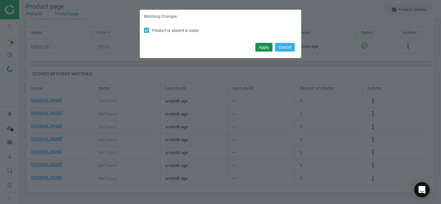
click at [263, 50] on button "Apply" at bounding box center [263, 47] width 17 height 9
